Goal: Find specific fact: Find specific fact

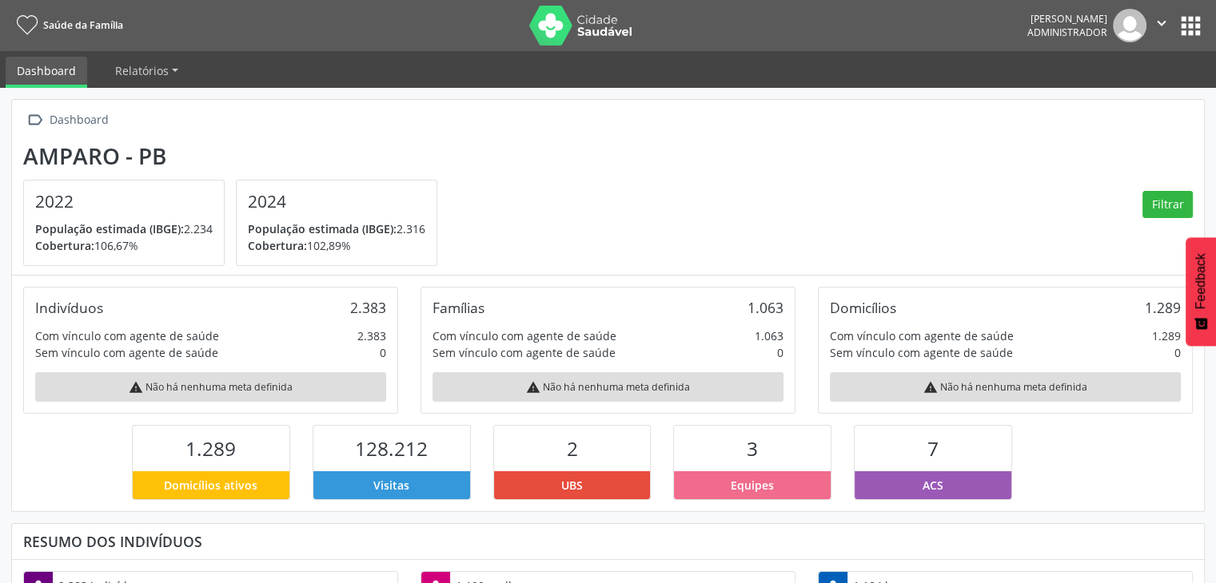
scroll to position [263, 397]
click at [1189, 27] on button "apps" at bounding box center [1190, 26] width 28 height 28
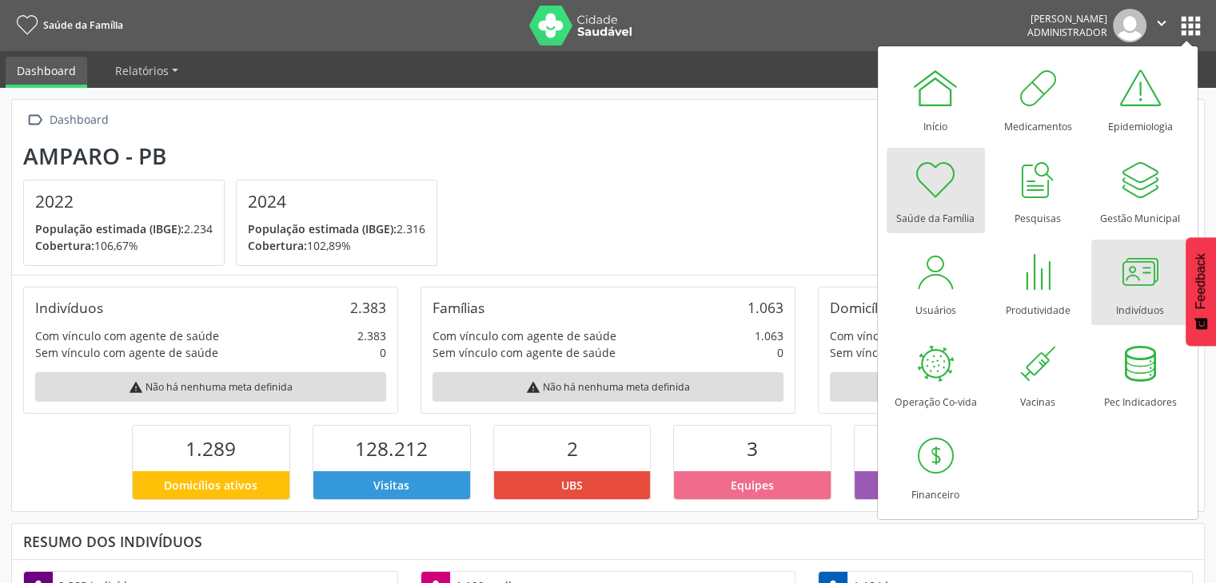
click at [1143, 272] on div at bounding box center [1140, 272] width 48 height 48
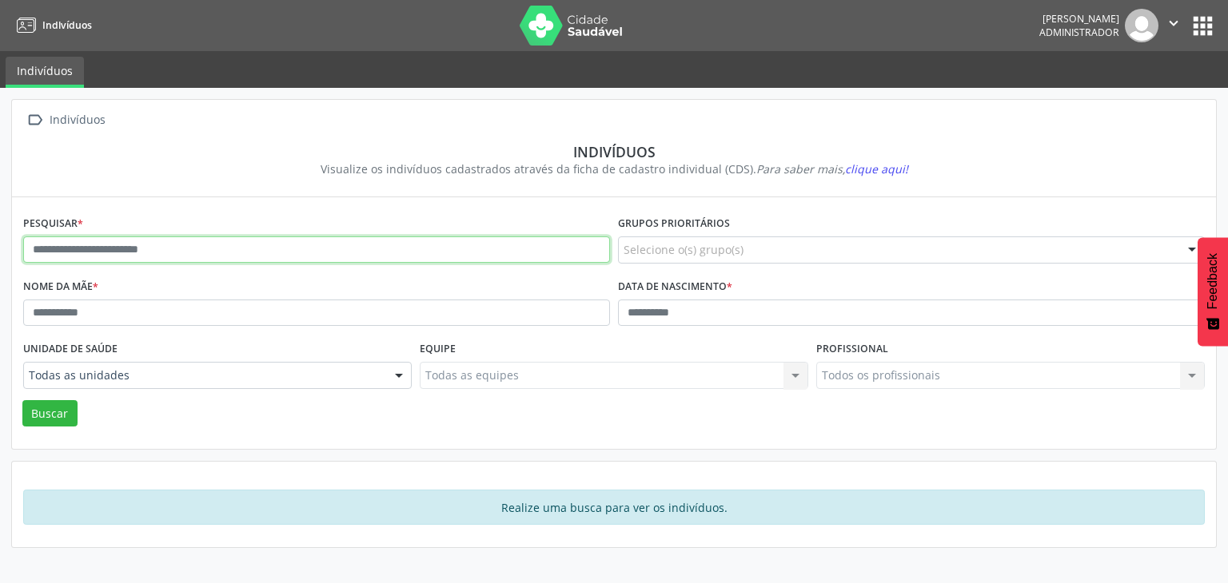
click at [282, 241] on input "text" at bounding box center [316, 250] width 587 height 27
type input "******"
click at [22, 400] on button "Buscar" at bounding box center [49, 413] width 55 height 27
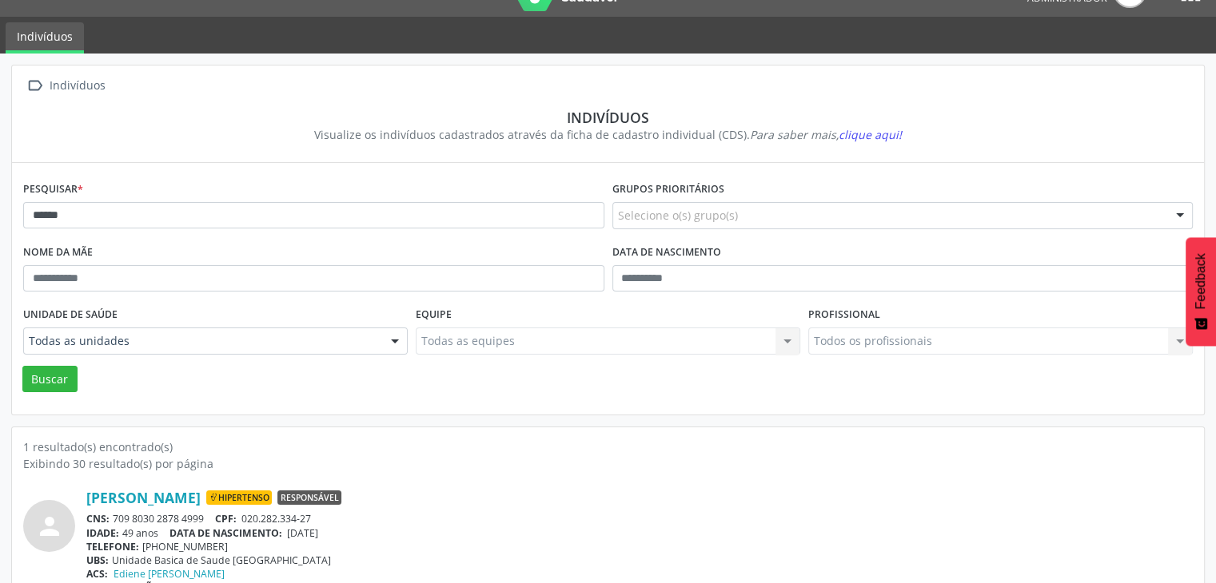
scroll to position [67, 0]
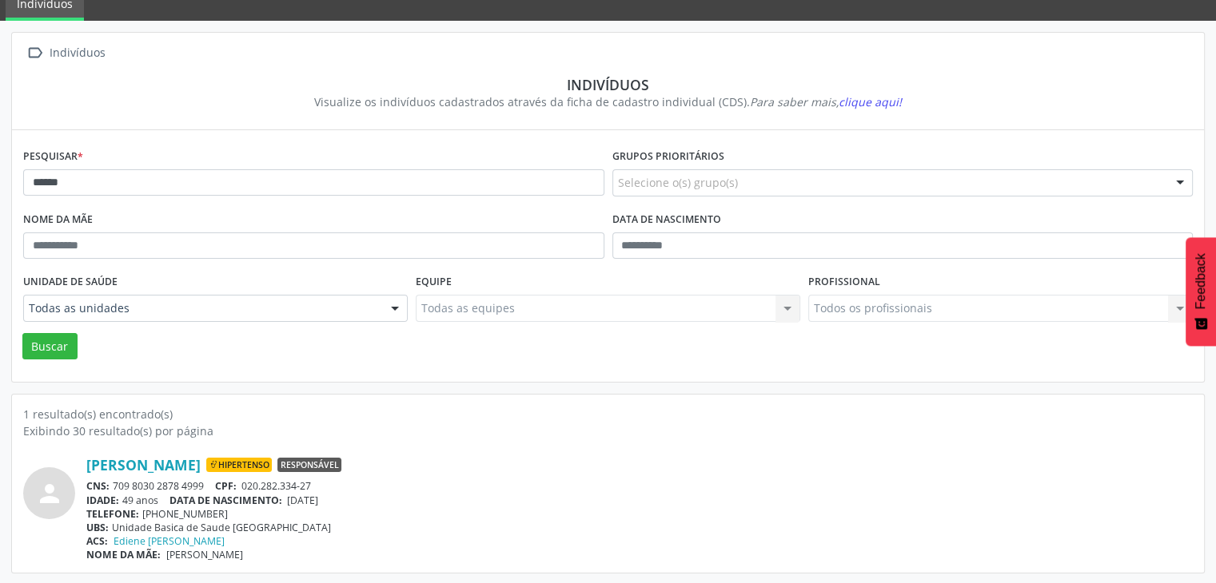
drag, startPoint x: 116, startPoint y: 491, endPoint x: 194, endPoint y: 490, distance: 78.3
click at [194, 490] on div "[PERSON_NAME] Hipertenso Responsável CNS: 709 8030 2878 4999 CPF: 020.282.334-2…" at bounding box center [639, 508] width 1106 height 105
click at [153, 487] on div "CNS: 709 8030 2878 4999 CPF: 020.282.334-27" at bounding box center [639, 487] width 1106 height 14
click at [115, 484] on div "CNS: 709 8030 2878 4999 CPF: 020.282.334-27" at bounding box center [639, 487] width 1106 height 14
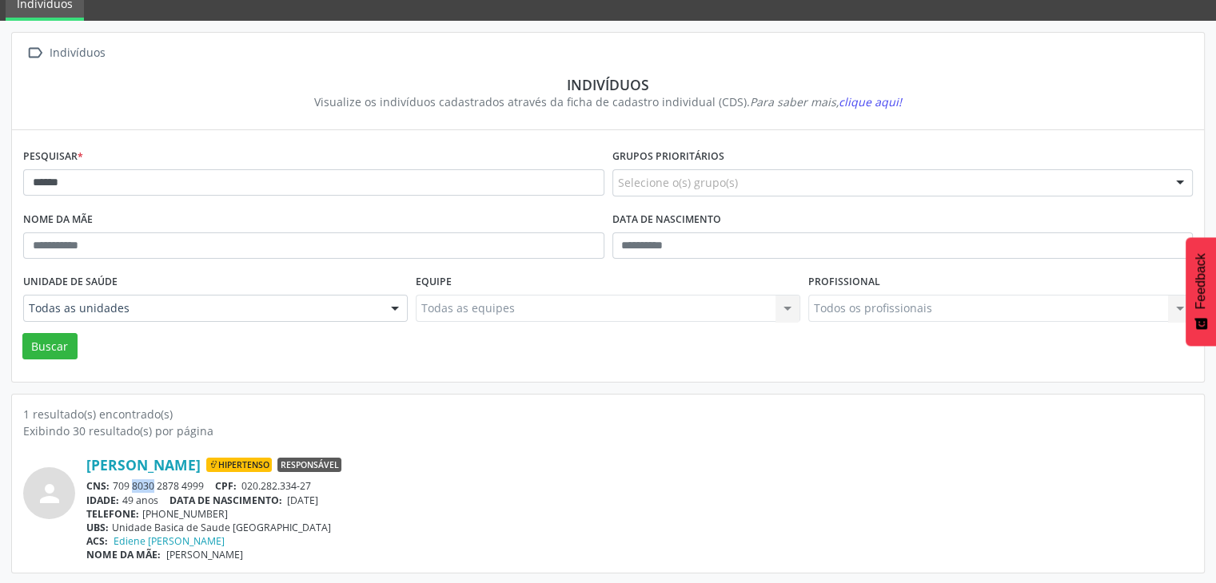
drag, startPoint x: 115, startPoint y: 484, endPoint x: 127, endPoint y: 479, distance: 12.9
click at [118, 482] on div "CNS: 709 8030 2878 4999 CPF: 020.282.334-27" at bounding box center [639, 487] width 1106 height 14
click at [107, 484] on span "CNS:" at bounding box center [97, 487] width 23 height 14
drag, startPoint x: 112, startPoint y: 482, endPoint x: 205, endPoint y: 481, distance: 93.5
click at [205, 481] on div "CNS: 709 8030 2878 4999 CPF: 020.282.334-27" at bounding box center [639, 487] width 1106 height 14
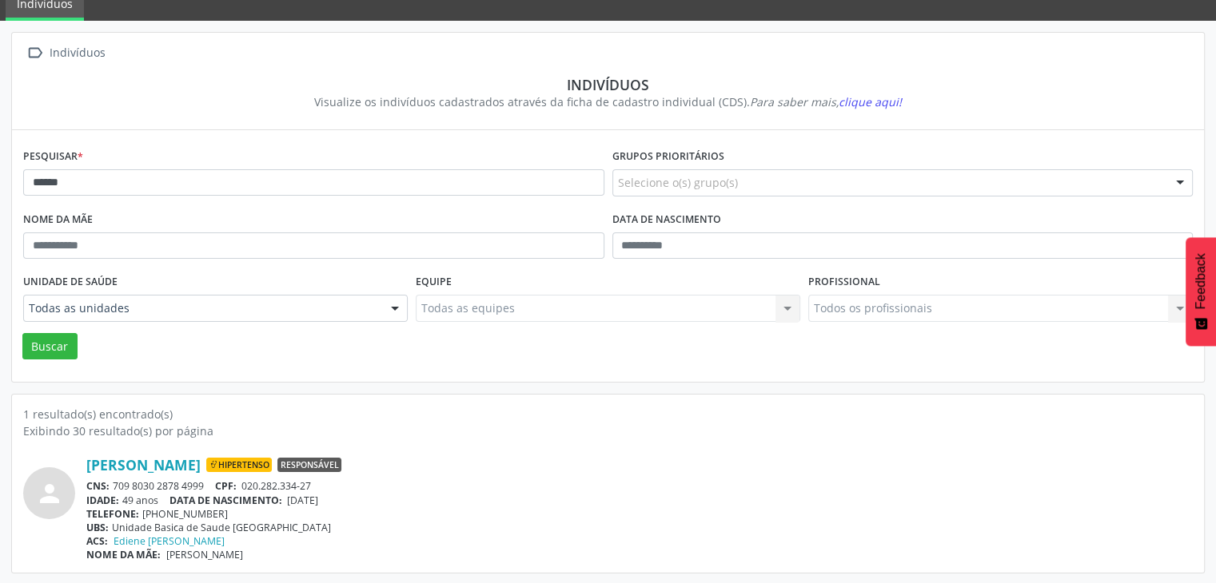
copy div "709 8030 2878 4999"
drag, startPoint x: 293, startPoint y: 496, endPoint x: 345, endPoint y: 499, distance: 52.0
click at [345, 499] on div "IDADE: 49 anos DATA DE NASCIMENTO: [DEMOGRAPHIC_DATA]" at bounding box center [639, 501] width 1106 height 14
copy span "[DATE]"
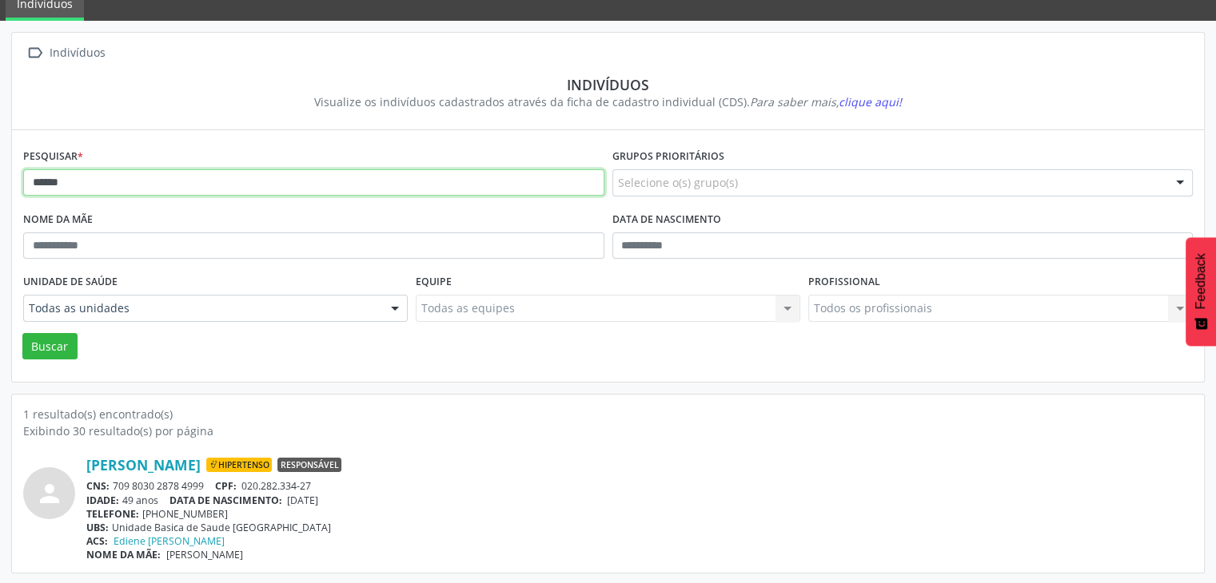
click at [259, 193] on input "******" at bounding box center [313, 182] width 581 height 27
type input "**********"
click at [22, 333] on button "Buscar" at bounding box center [49, 346] width 55 height 27
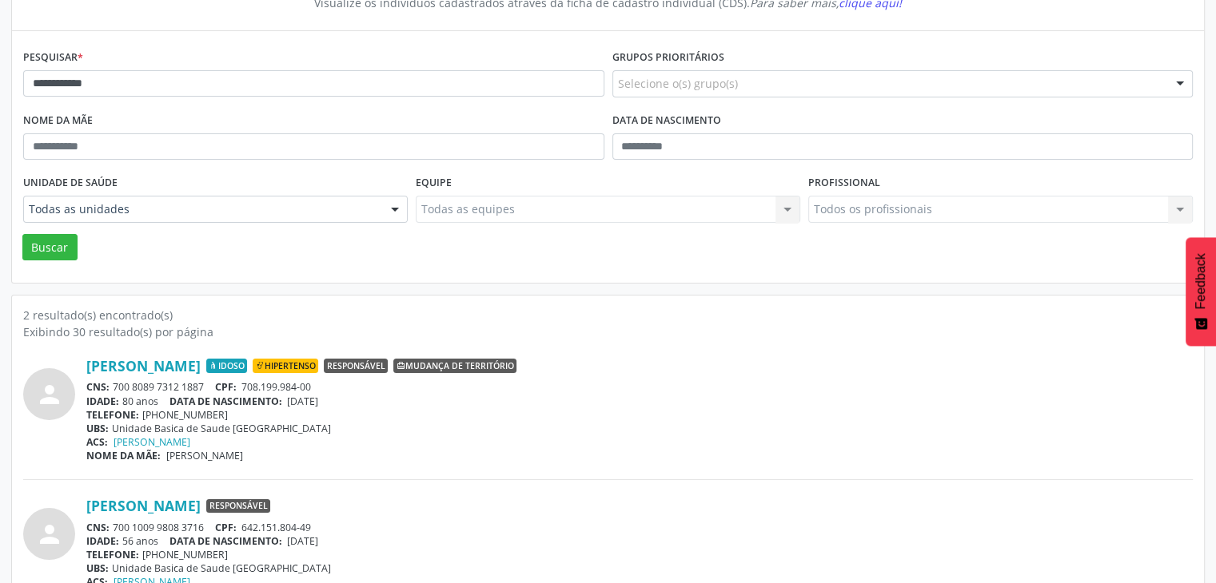
scroll to position [208, 0]
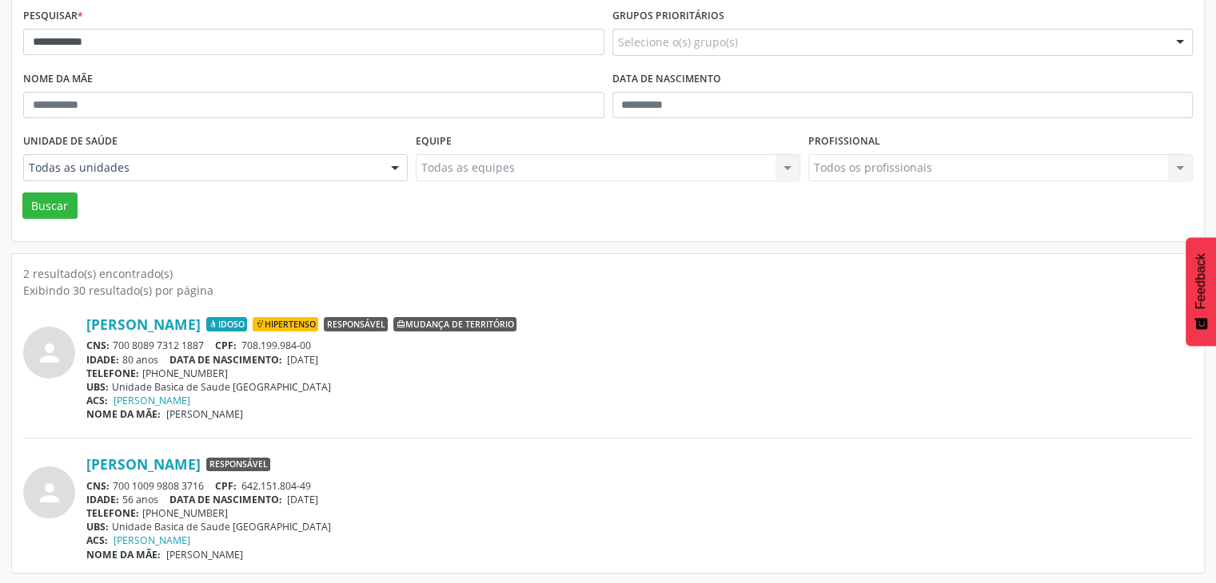
drag, startPoint x: 113, startPoint y: 480, endPoint x: 207, endPoint y: 477, distance: 93.6
click at [207, 480] on div "CNS: 700 1009 9808 3716 CPF: 642.151.804-49" at bounding box center [639, 487] width 1106 height 14
copy div "700 1009 9808 3716"
drag, startPoint x: 289, startPoint y: 500, endPoint x: 348, endPoint y: 498, distance: 59.2
click at [348, 498] on div "IDADE: 56 anos DATA DE NASCIMENTO: 30/08/1968" at bounding box center [639, 500] width 1106 height 14
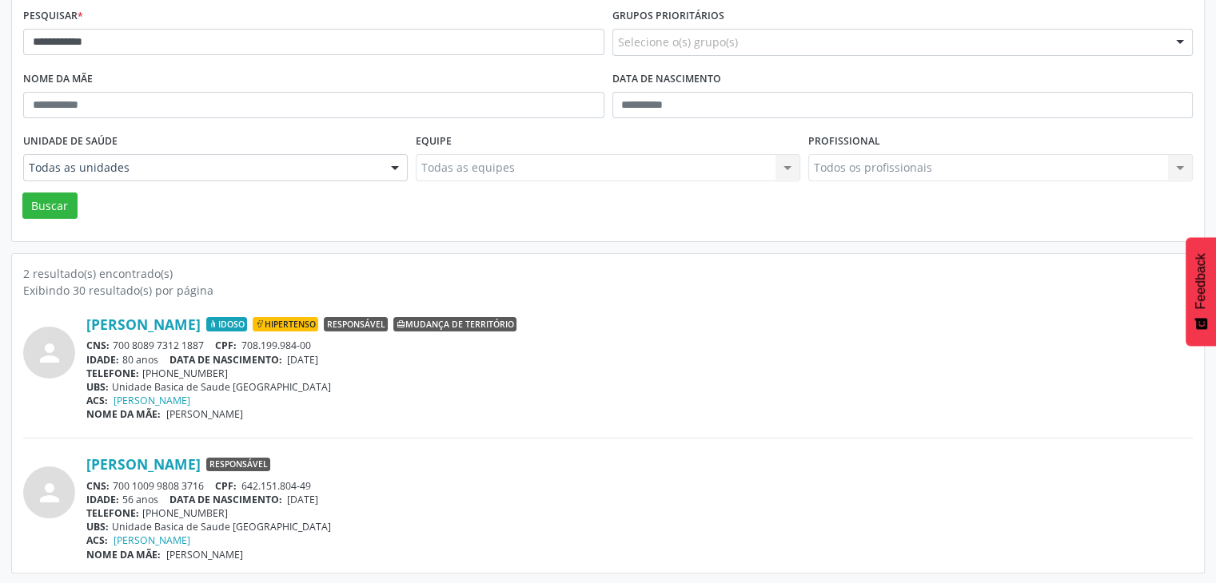
copy span "30/08/1968"
click at [294, 67] on div "Nome da mãe" at bounding box center [313, 98] width 589 height 62
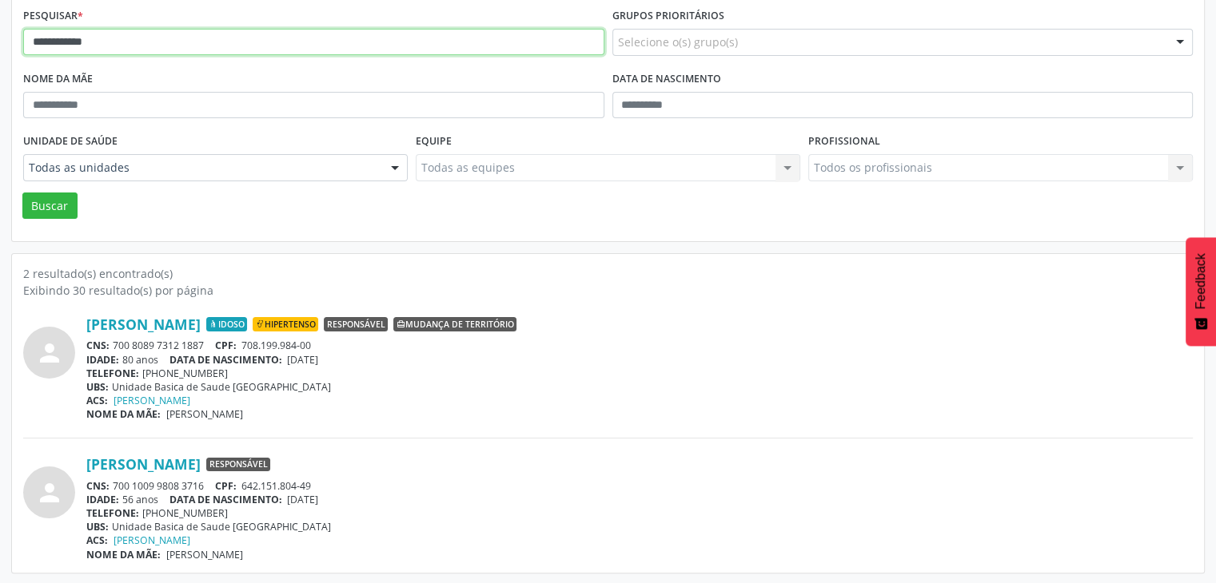
click at [297, 50] on input "**********" at bounding box center [313, 42] width 581 height 27
click at [22, 193] on button "Buscar" at bounding box center [49, 206] width 55 height 27
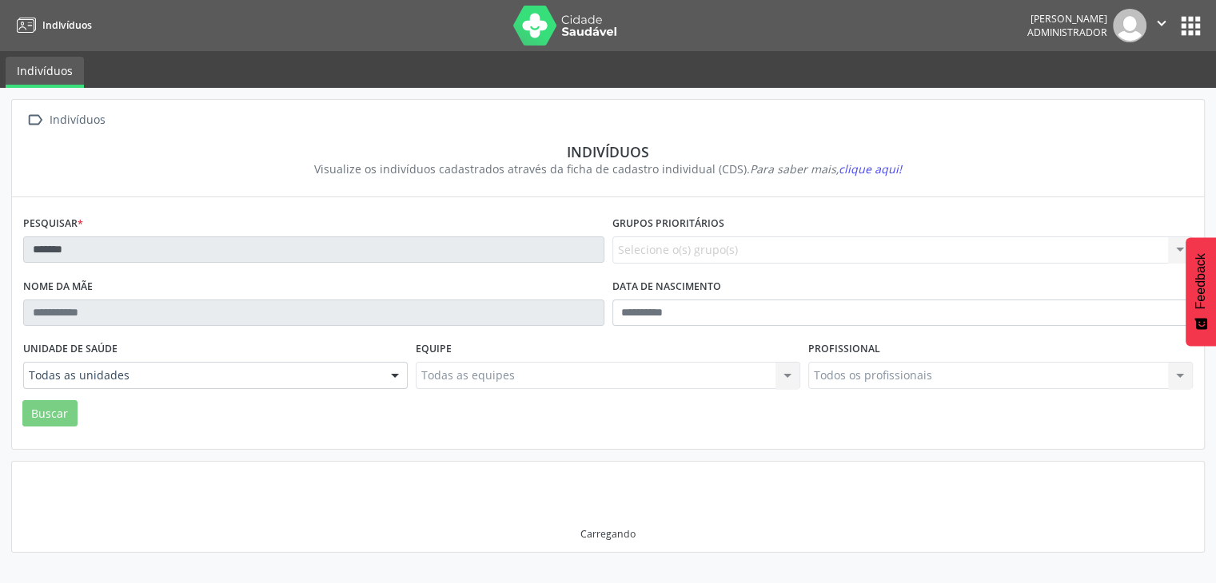
scroll to position [0, 0]
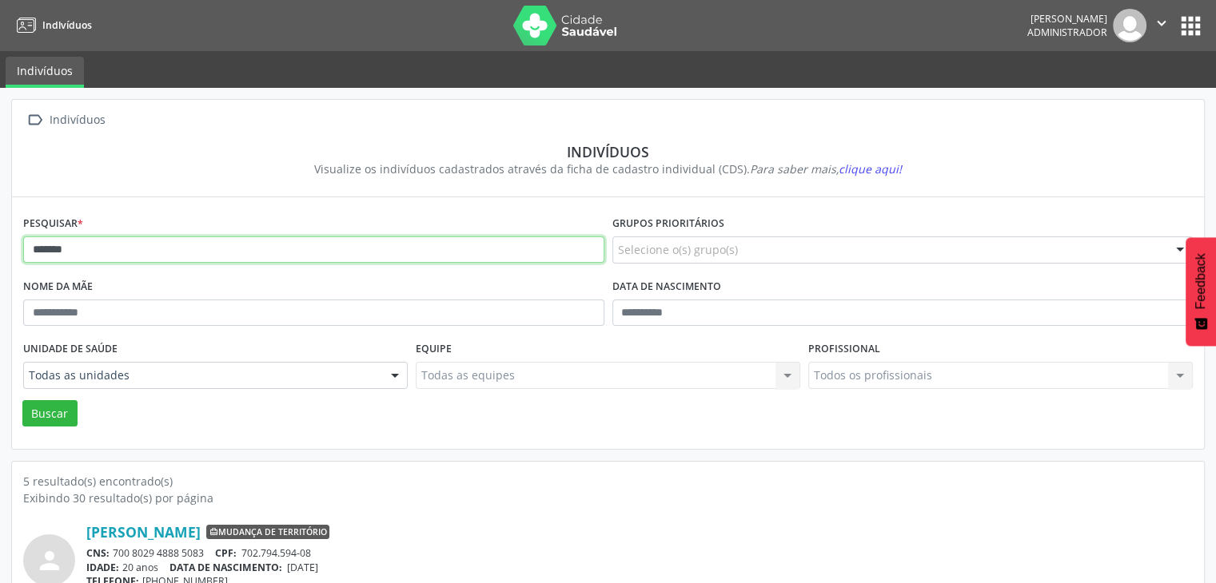
click at [224, 257] on input "******" at bounding box center [313, 250] width 581 height 27
type input "********"
click at [22, 400] on button "Buscar" at bounding box center [49, 413] width 55 height 27
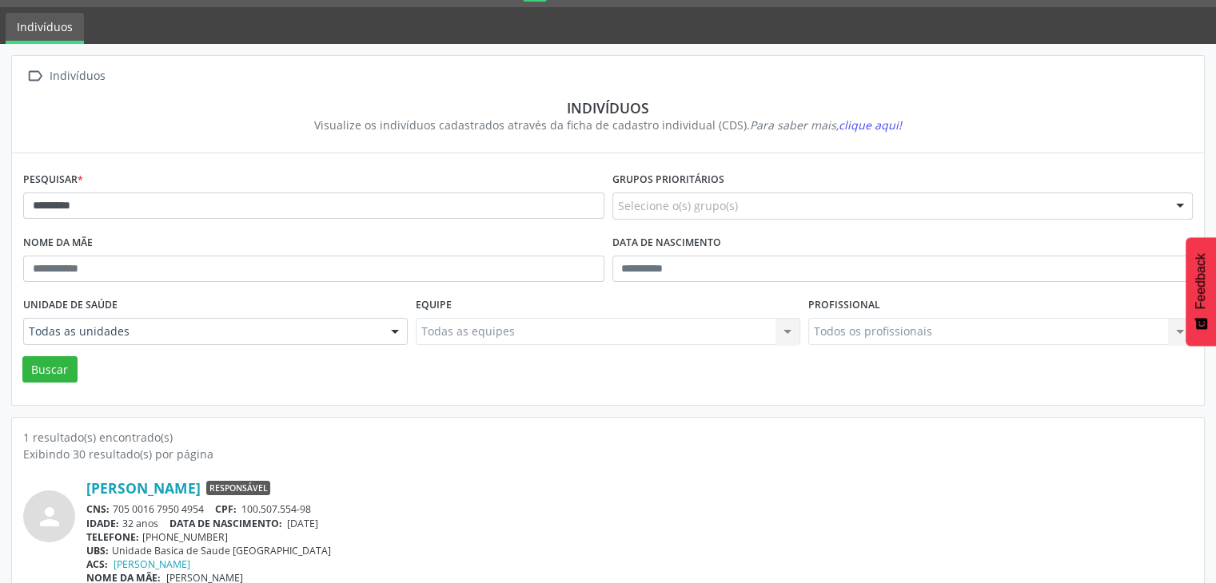
scroll to position [67, 0]
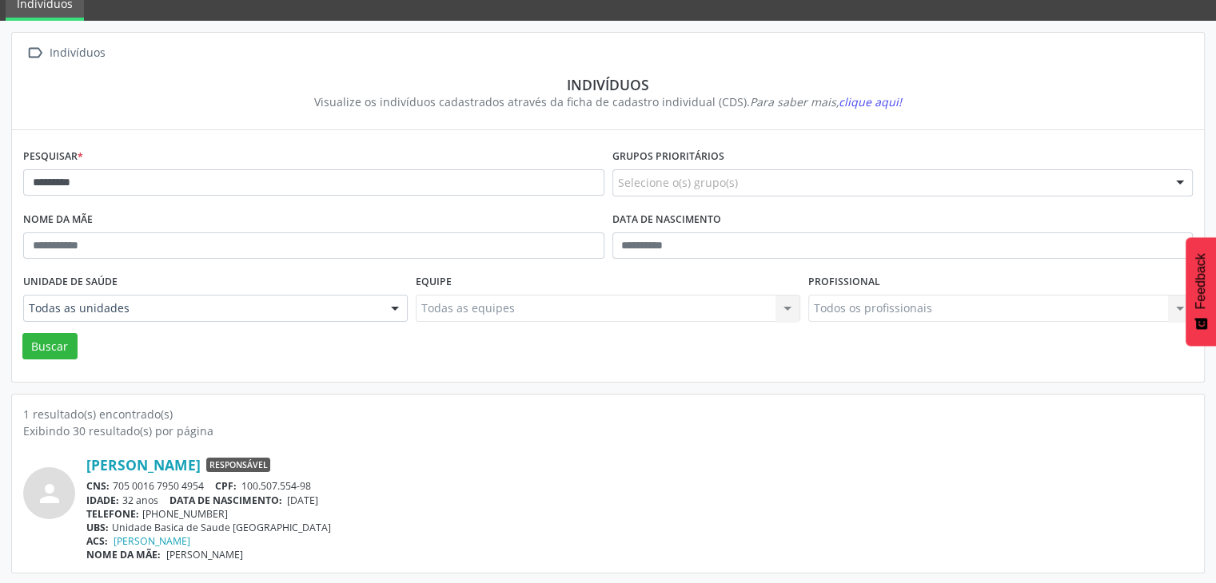
drag, startPoint x: 114, startPoint y: 484, endPoint x: 205, endPoint y: 482, distance: 90.3
click at [205, 482] on div "CNS: 705 0016 7950 4954 CPF: 100.507.554-98" at bounding box center [639, 487] width 1106 height 14
copy div "705 0016 7950 4954"
drag, startPoint x: 291, startPoint y: 500, endPoint x: 344, endPoint y: 496, distance: 53.6
click at [344, 496] on div "IDADE: 32 anos DATA DE NASCIMENTO: 10/03/1993" at bounding box center [639, 501] width 1106 height 14
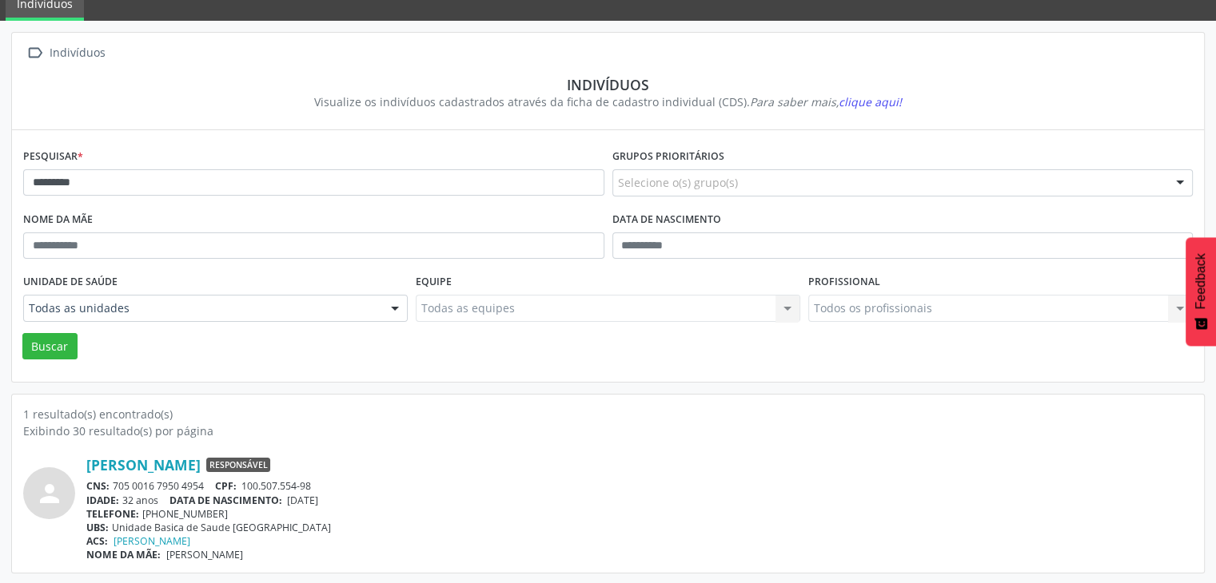
copy span "10/03/1993"
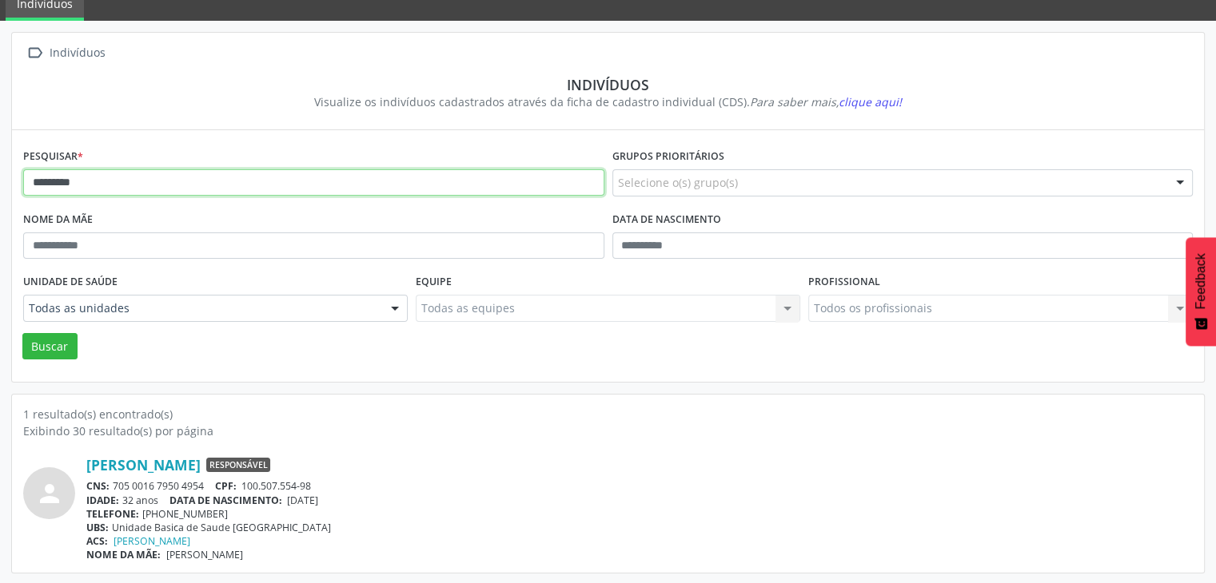
click at [193, 177] on input "********" at bounding box center [313, 182] width 581 height 27
type input "******"
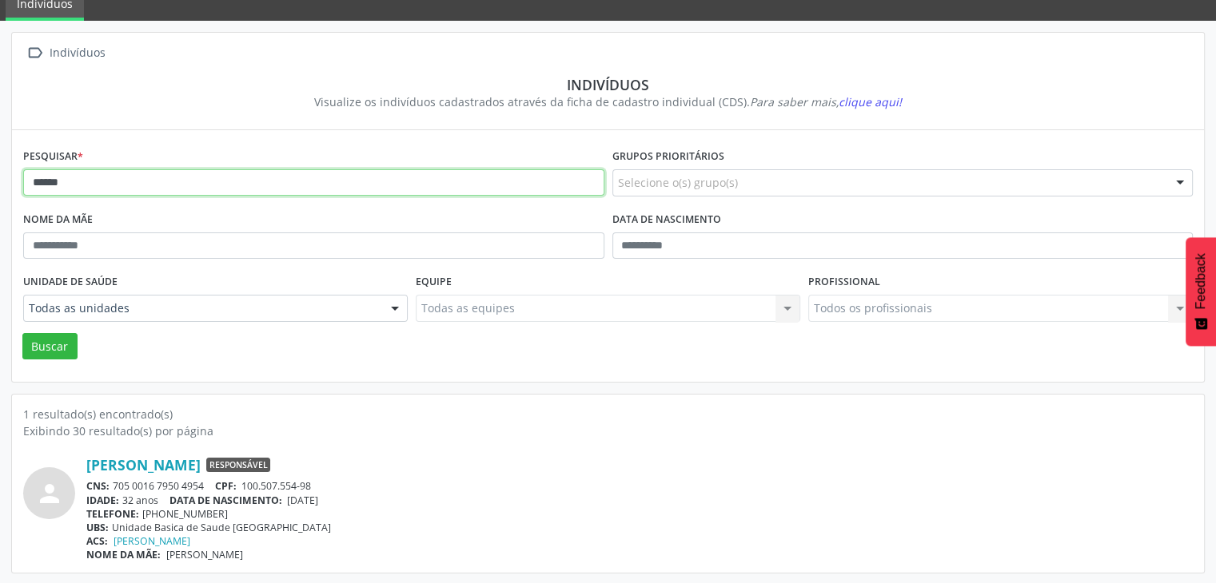
click at [22, 333] on button "Buscar" at bounding box center [49, 346] width 55 height 27
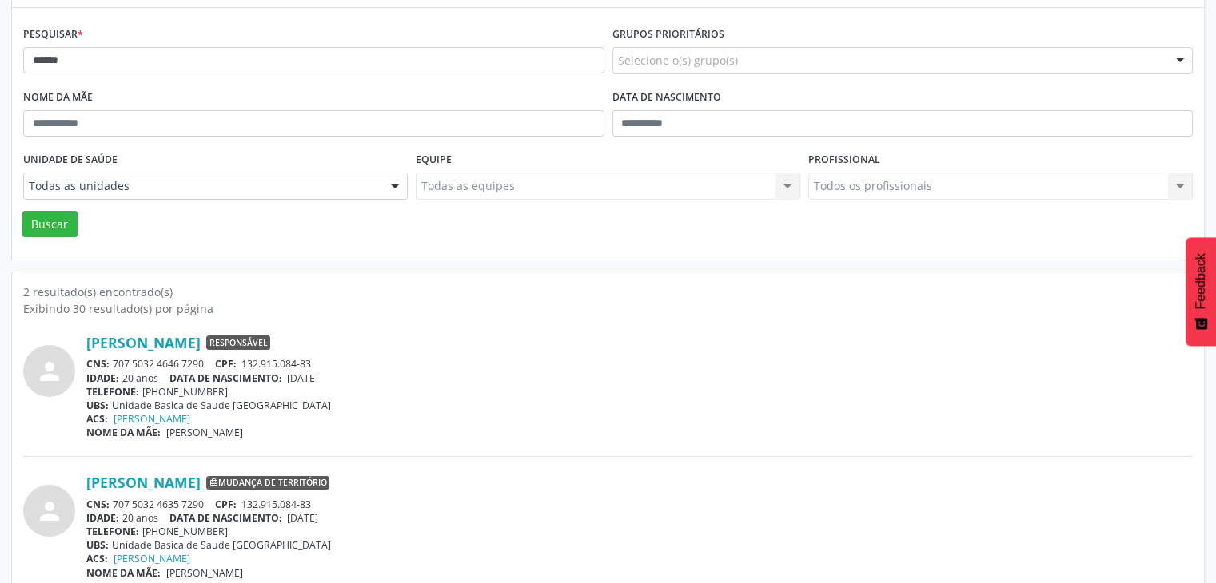
scroll to position [208, 0]
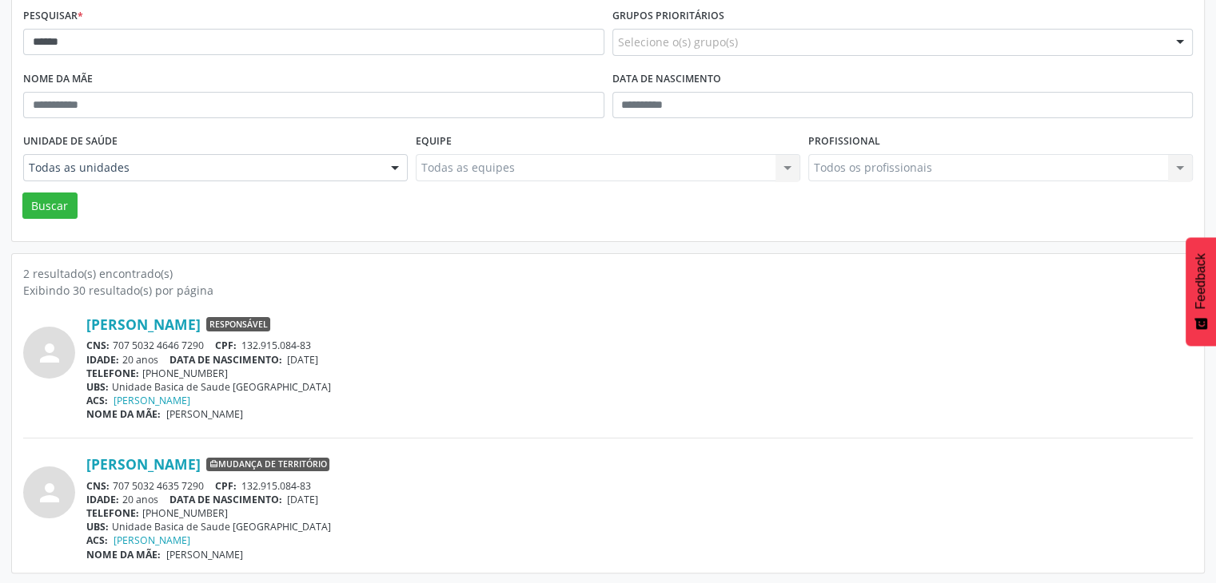
drag, startPoint x: 293, startPoint y: 362, endPoint x: 354, endPoint y: 362, distance: 61.5
click at [354, 362] on div "IDADE: 20 anos DATA DE NASCIMENTO: 07/05/2005" at bounding box center [639, 360] width 1106 height 14
copy span "07/05/2005"
